Goal: Task Accomplishment & Management: Manage account settings

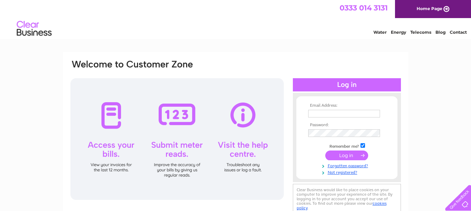
type input "[EMAIL_ADDRESS][DOMAIN_NAME]"
click at [341, 159] on input "submit" at bounding box center [346, 156] width 43 height 10
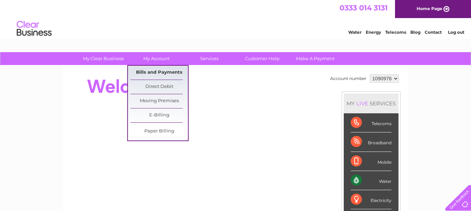
click at [153, 72] on link "Bills and Payments" at bounding box center [158, 73] width 57 height 14
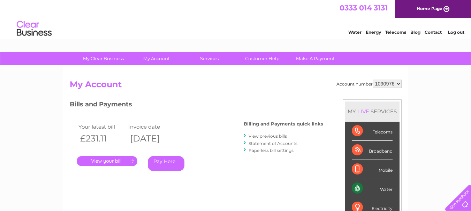
click at [117, 164] on link "." at bounding box center [107, 161] width 61 height 10
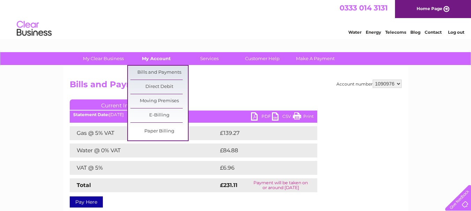
click at [148, 59] on link "My Account" at bounding box center [156, 58] width 57 height 13
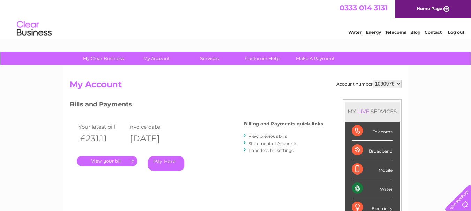
click at [257, 137] on link "View previous bills" at bounding box center [267, 136] width 38 height 5
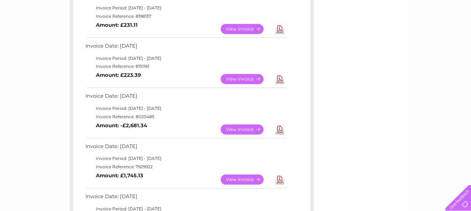
scroll to position [154, 0]
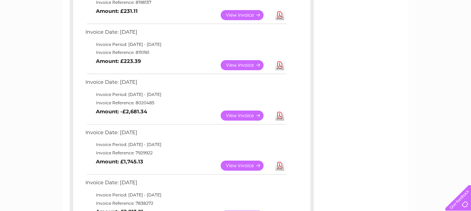
click at [228, 118] on link "View" at bounding box center [246, 116] width 51 height 10
